Goal: Transaction & Acquisition: Purchase product/service

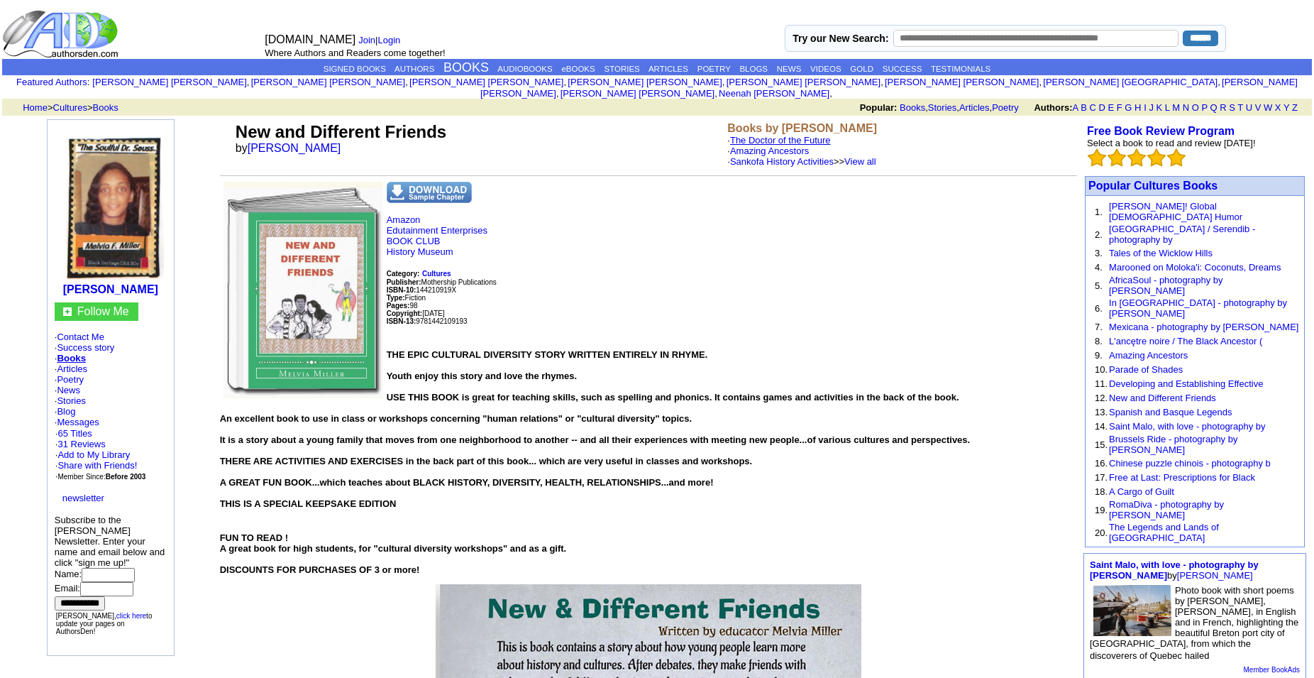
click at [796, 135] on link "The Doctor of the Future" at bounding box center [780, 140] width 101 height 11
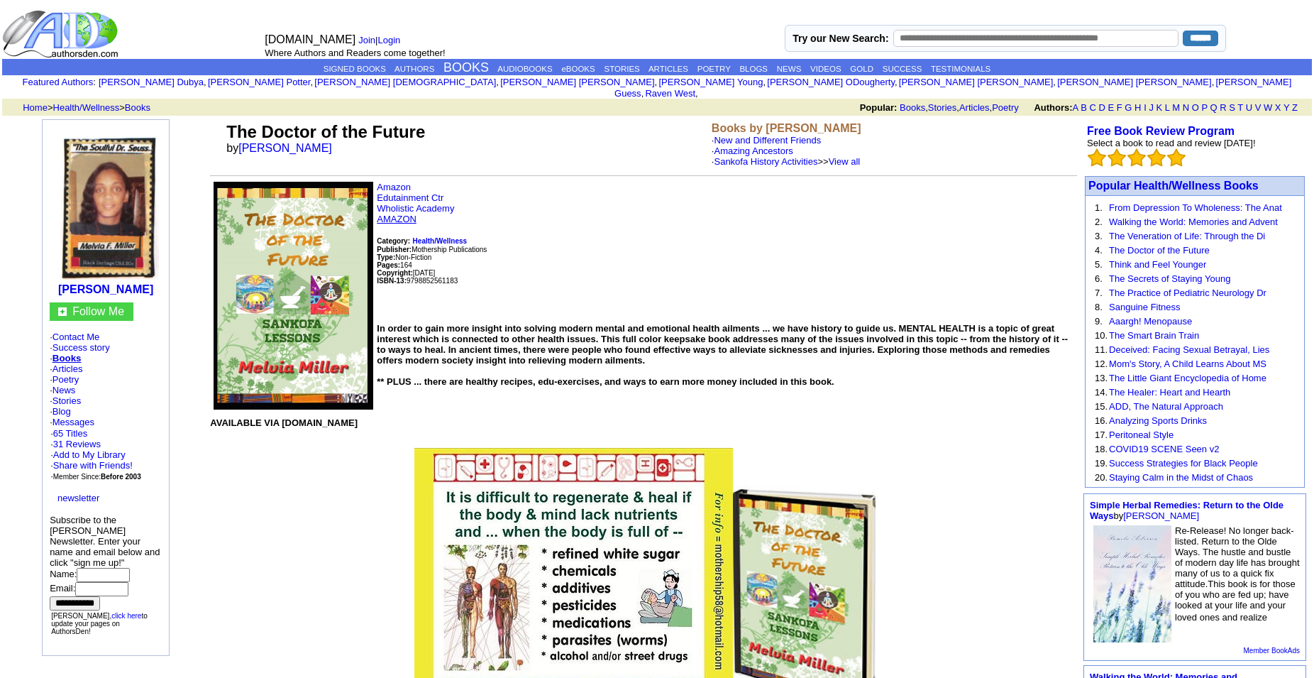
click at [403, 224] on link "AMAZON" at bounding box center [397, 219] width 40 height 11
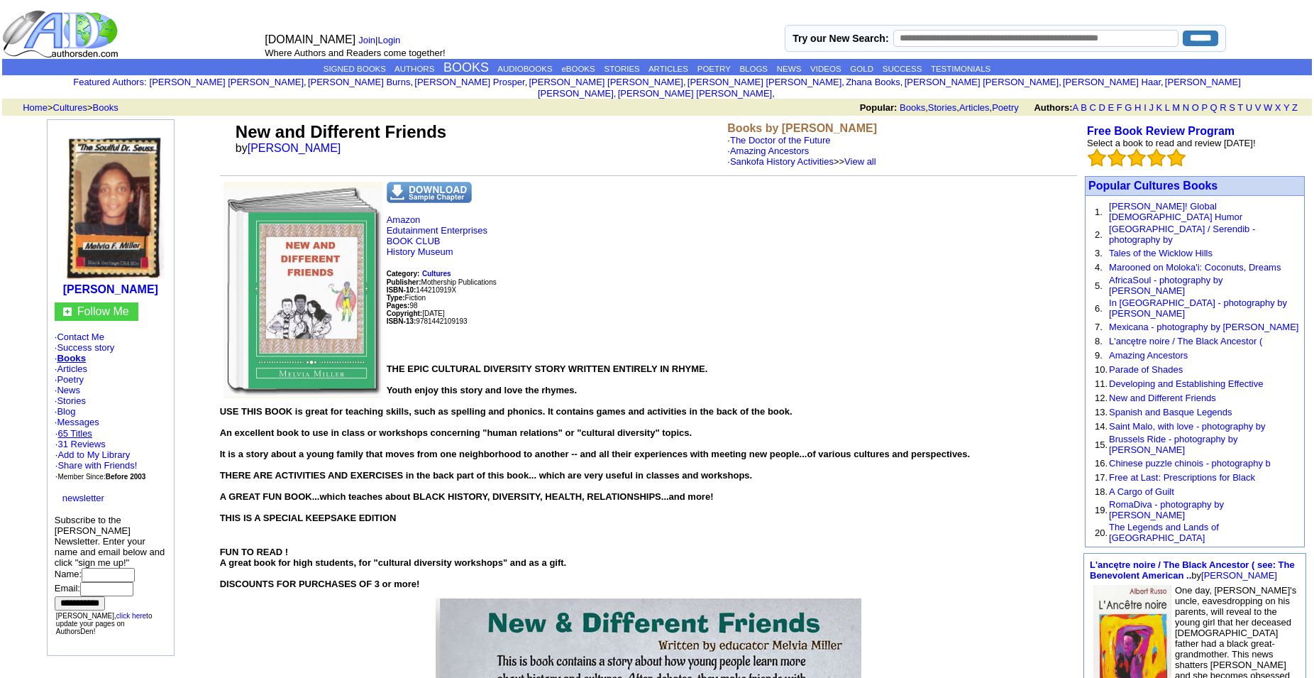
click at [91, 431] on link "65 Titles" at bounding box center [74, 433] width 34 height 11
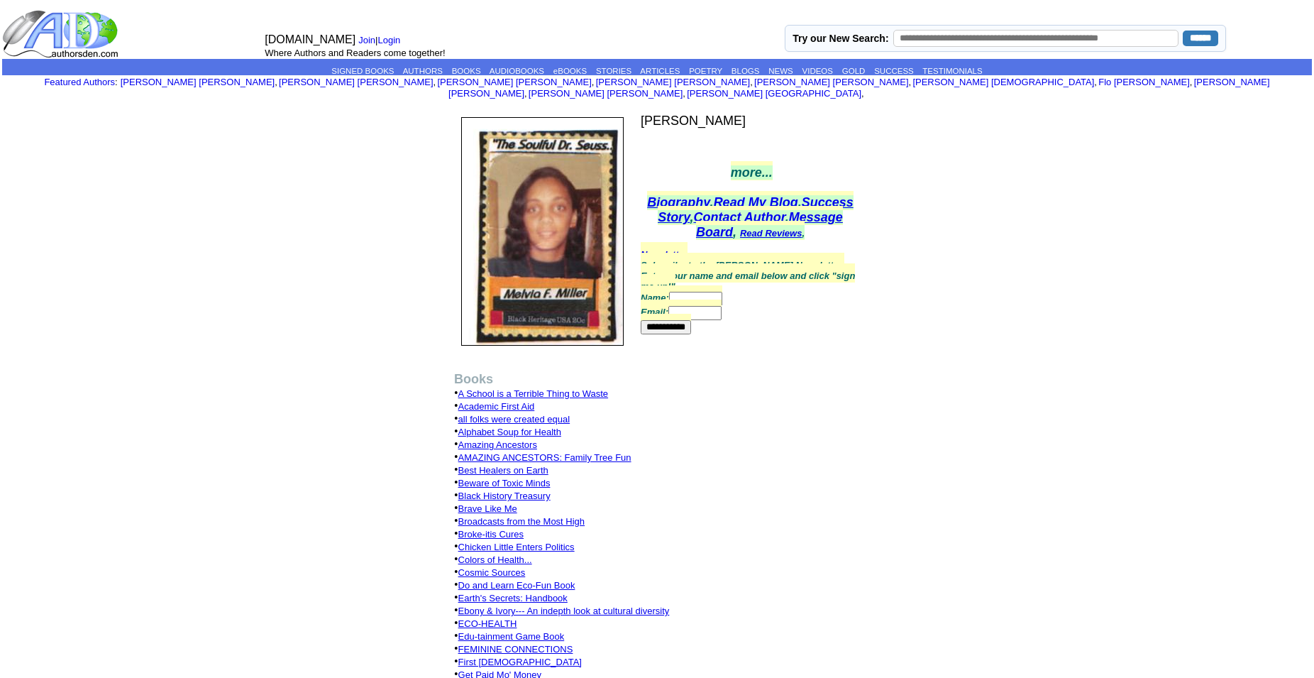
click at [532, 427] on link "Alphabet Soup for Health" at bounding box center [510, 432] width 103 height 11
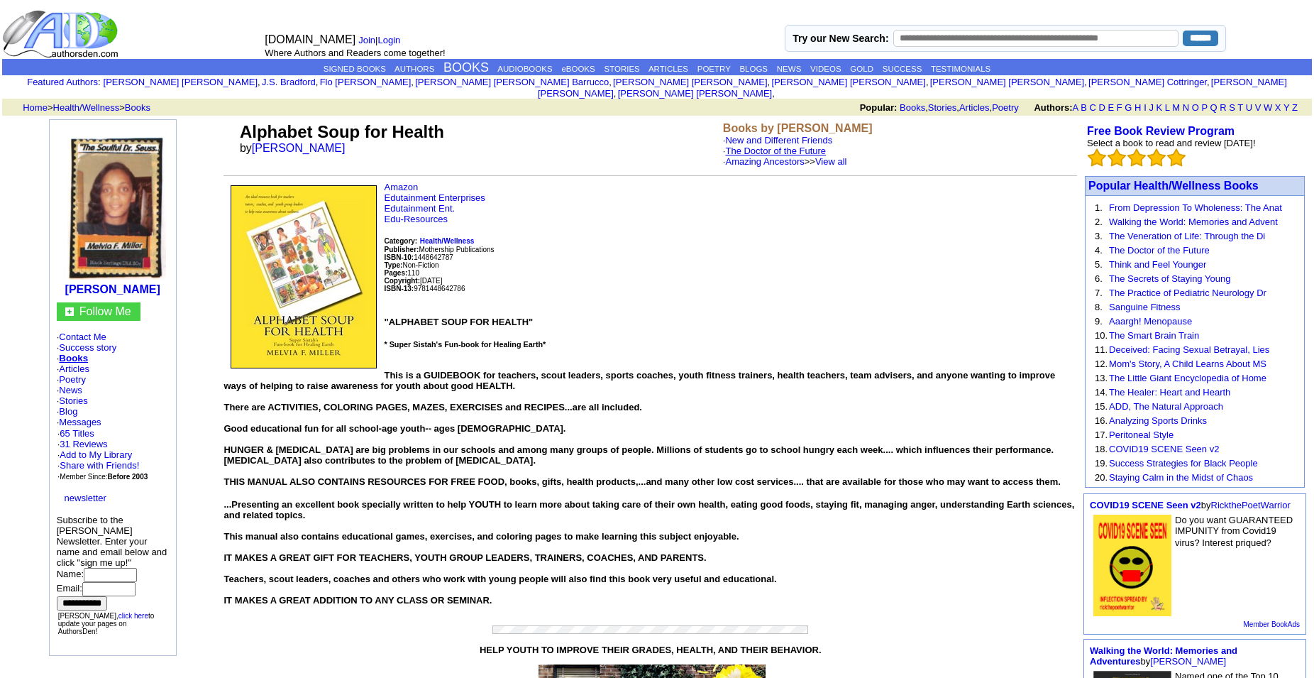
click at [765, 146] on link "The Doctor of the Future" at bounding box center [775, 151] width 101 height 11
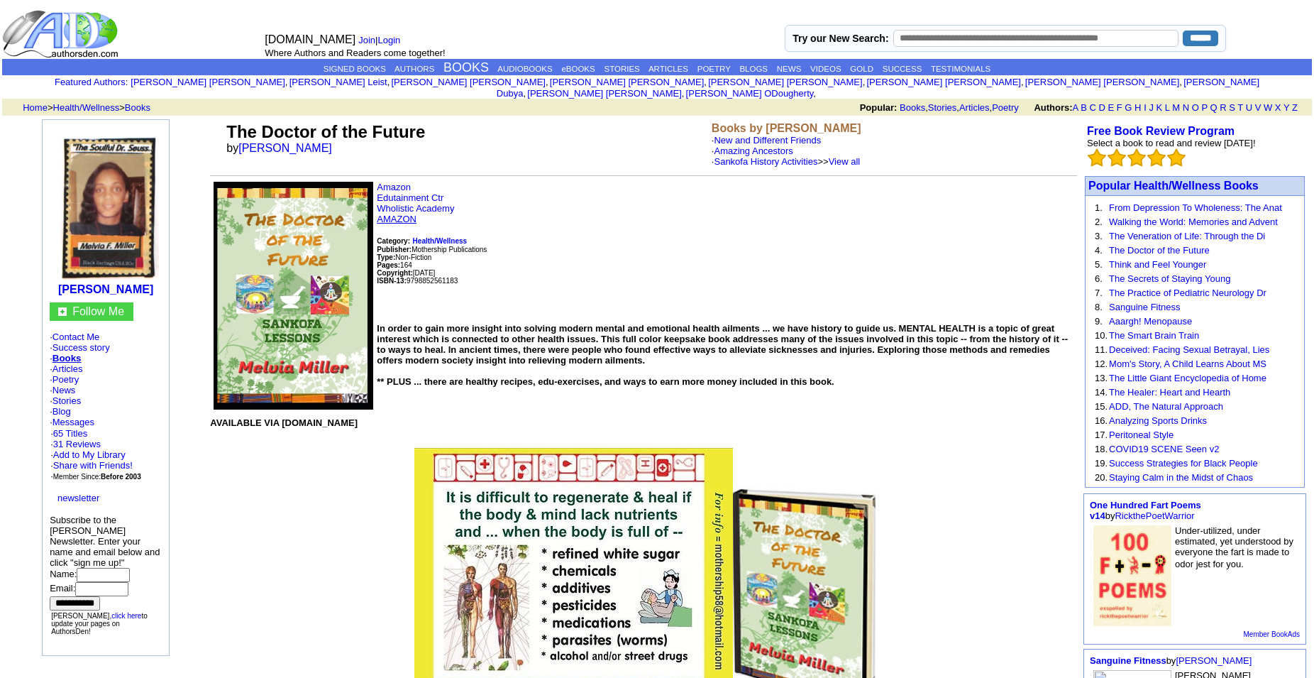
click at [403, 224] on link "AMAZON" at bounding box center [397, 219] width 40 height 11
